Goal: Information Seeking & Learning: Learn about a topic

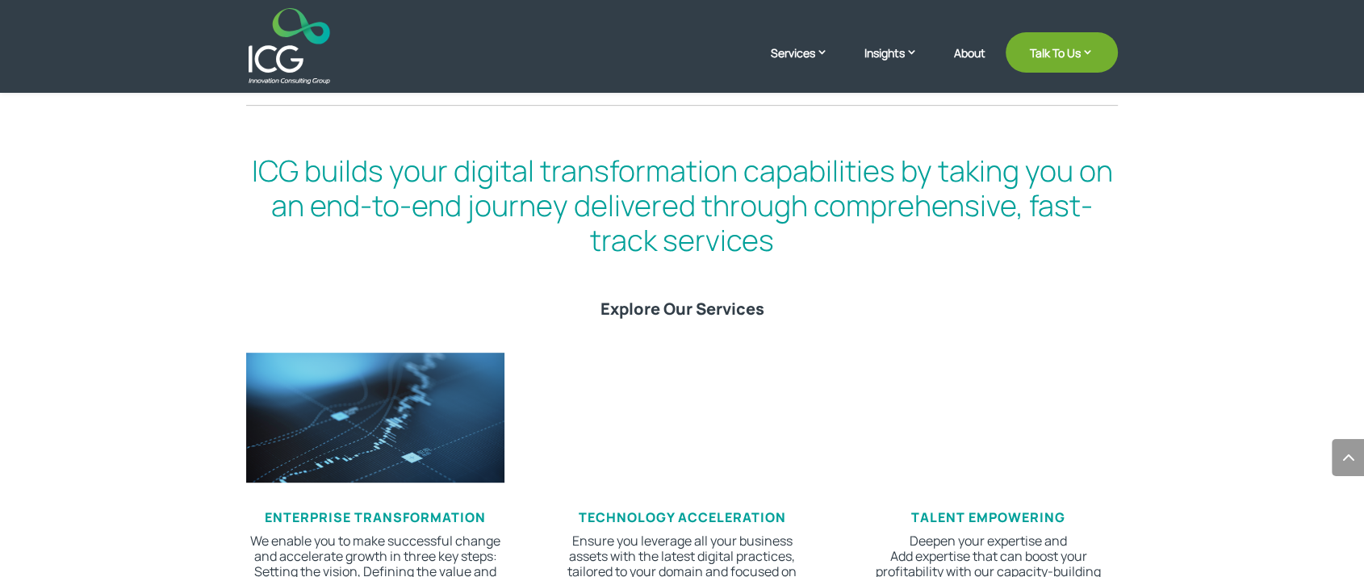
scroll to position [702, 0]
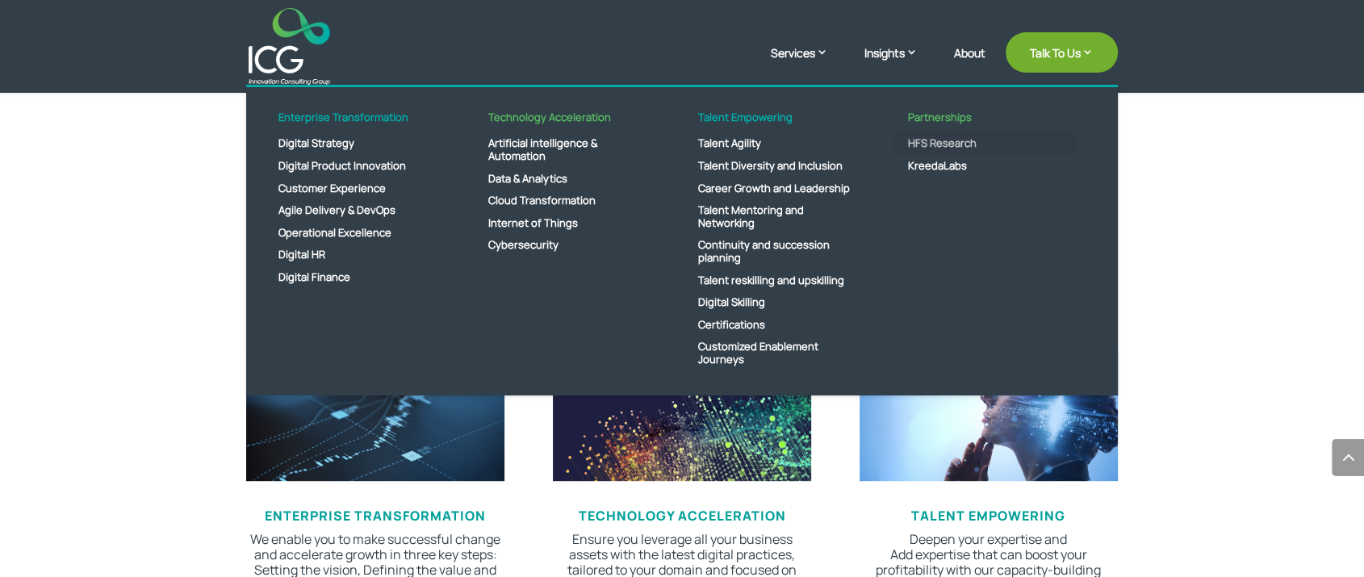
click at [946, 144] on link "HFS Research" at bounding box center [985, 143] width 186 height 23
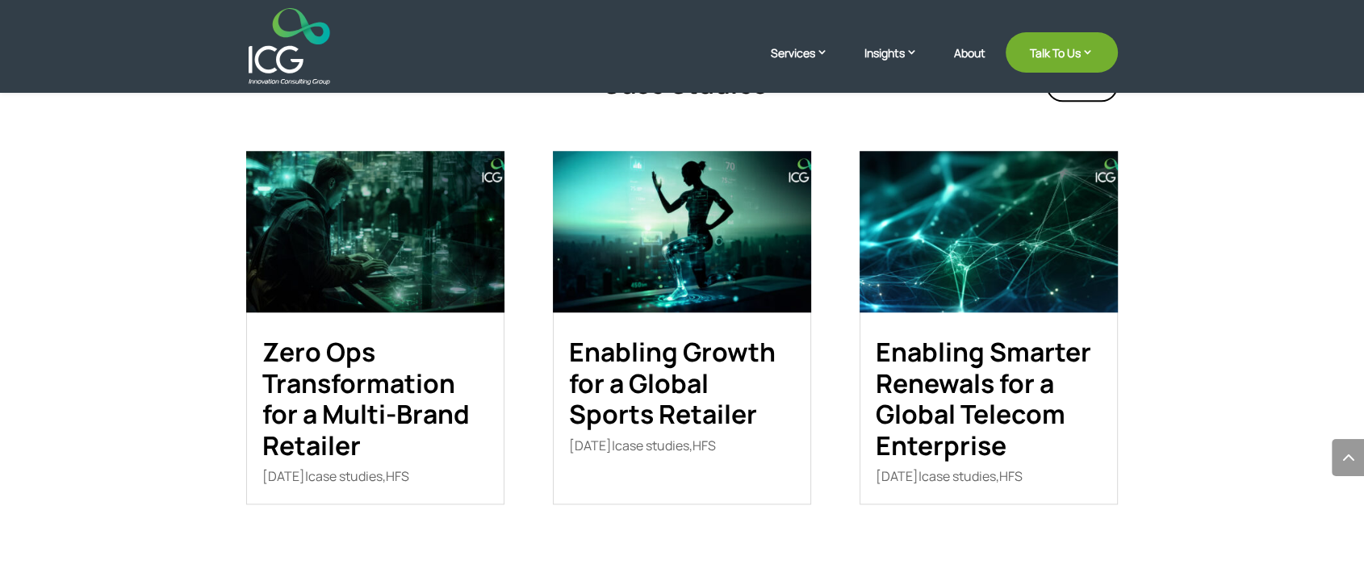
scroll to position [1743, 0]
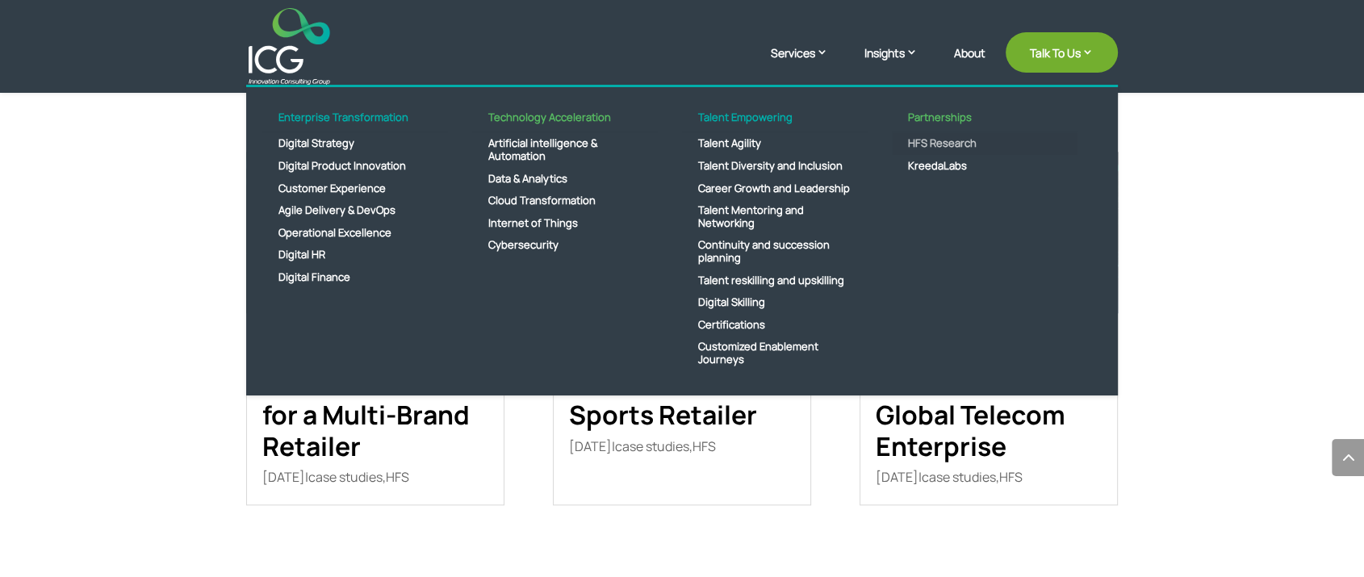
click at [924, 138] on link "HFS Research" at bounding box center [985, 143] width 186 height 23
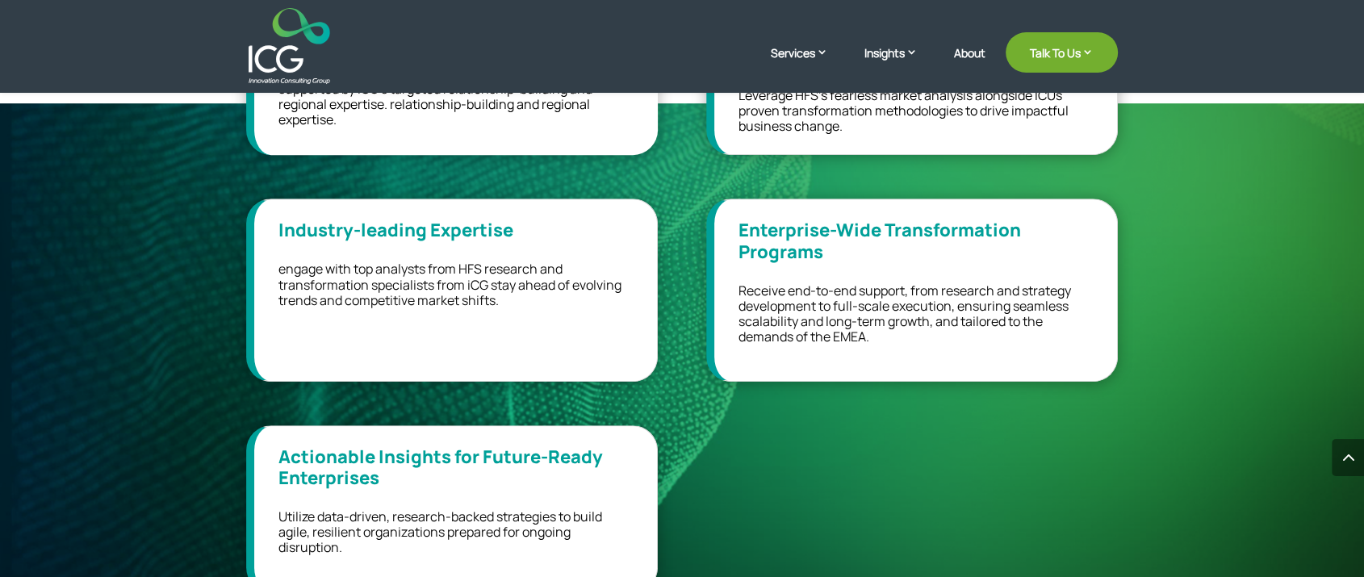
scroll to position [852, 0]
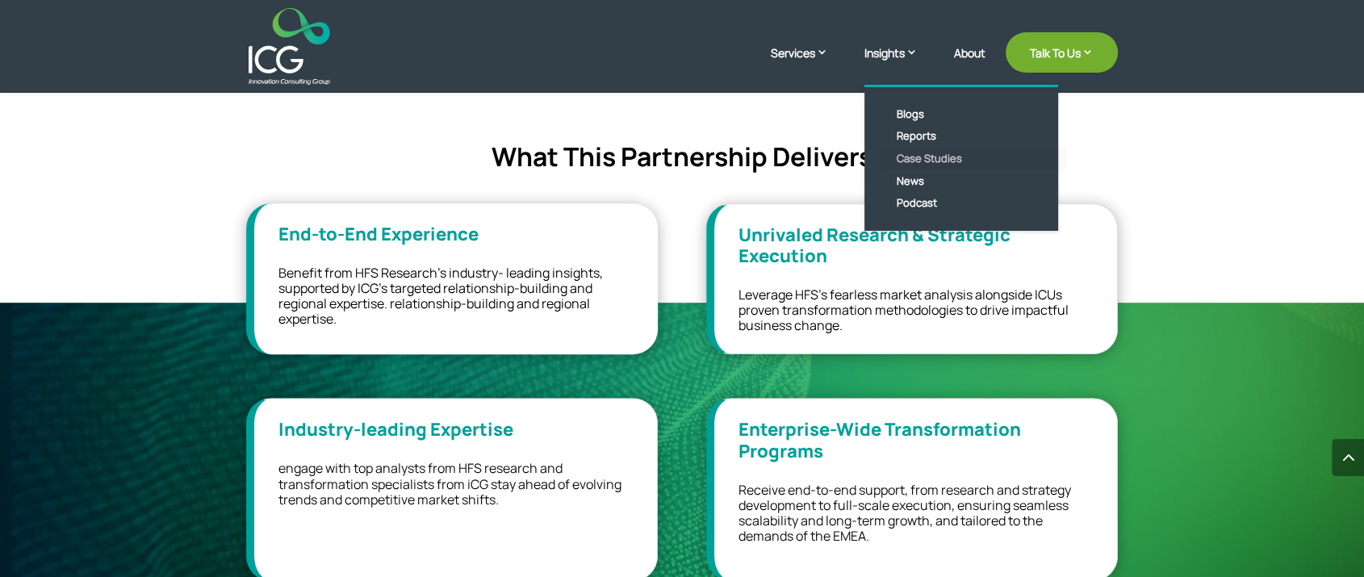
click at [910, 152] on link "Case Studies" at bounding box center [974, 159] width 186 height 23
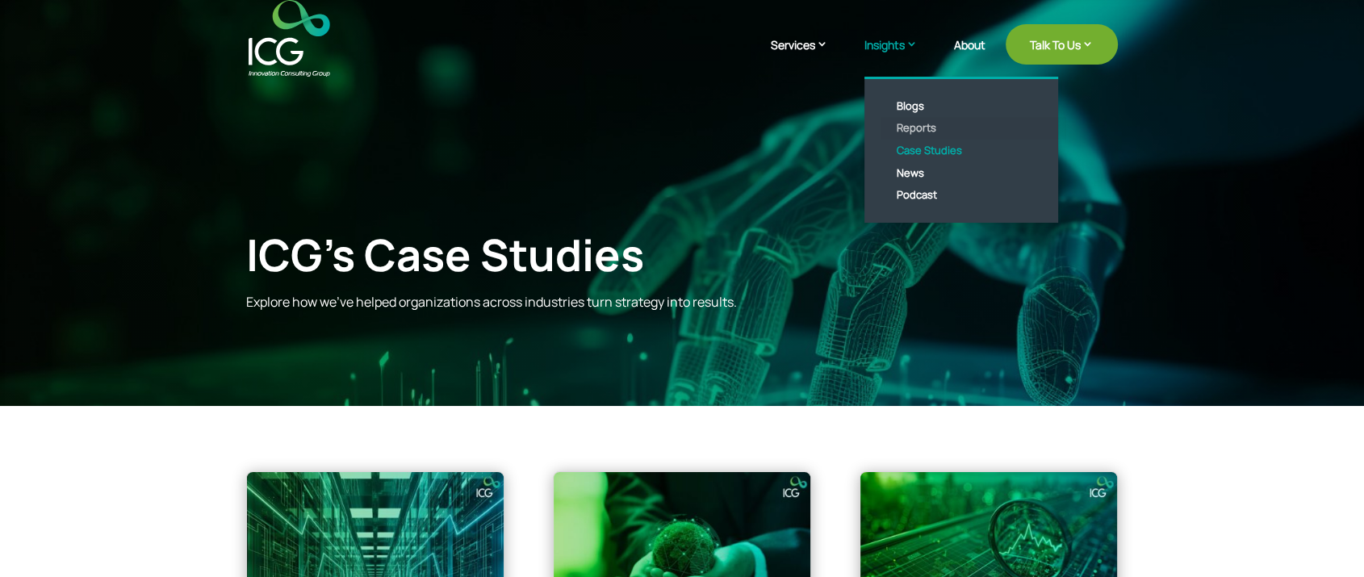
click at [916, 131] on link "Reports" at bounding box center [974, 128] width 186 height 23
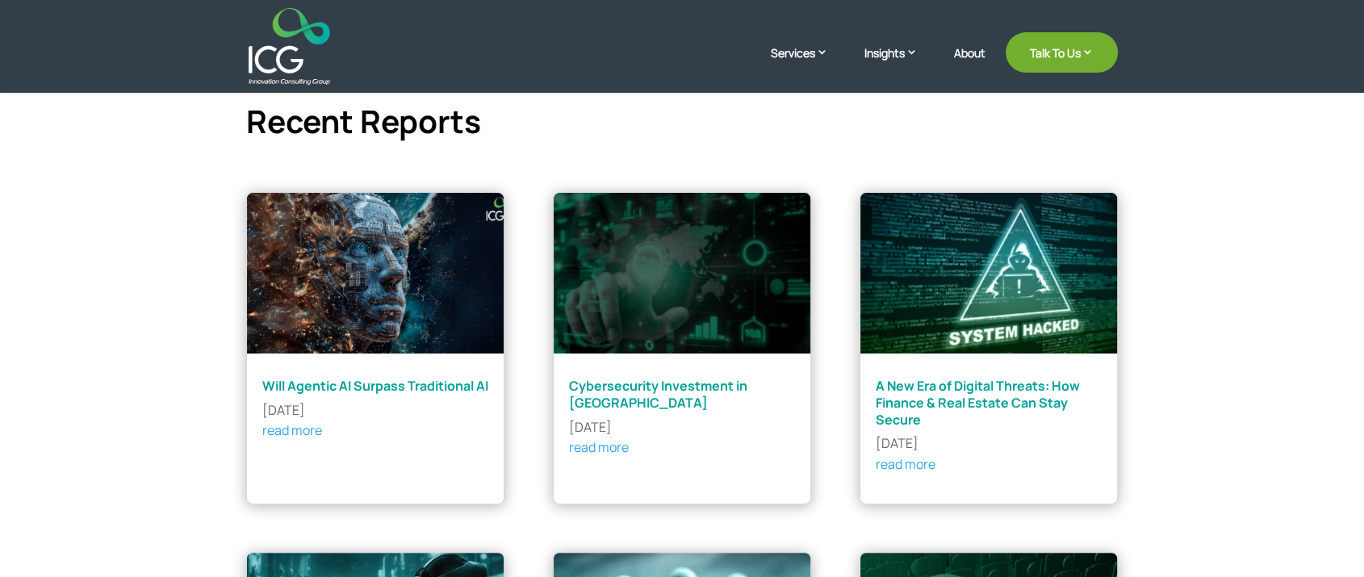
scroll to position [425, 0]
